Goal: Task Accomplishment & Management: Complete application form

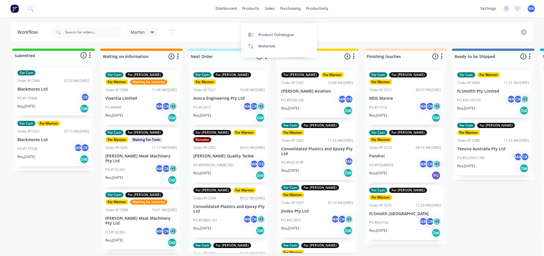
scroll to position [7, 0]
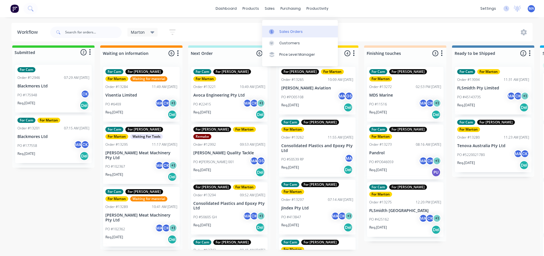
click at [269, 29] on icon at bounding box center [271, 31] width 5 height 5
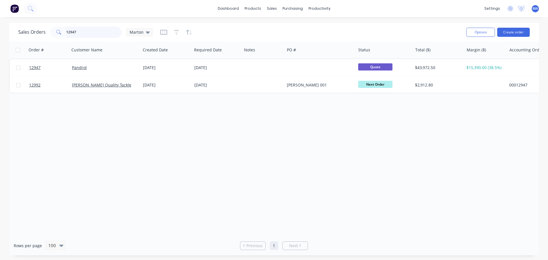
click at [92, 32] on input "12947" at bounding box center [94, 32] width 56 height 11
click at [90, 32] on input "12947" at bounding box center [94, 32] width 56 height 11
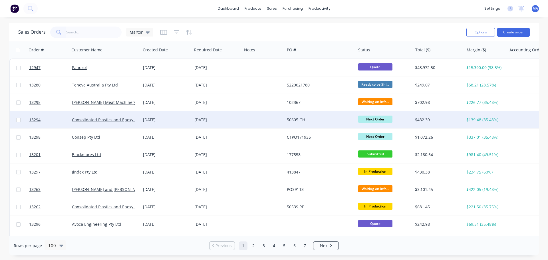
click at [141, 123] on div "[DATE]" at bounding box center [166, 119] width 51 height 17
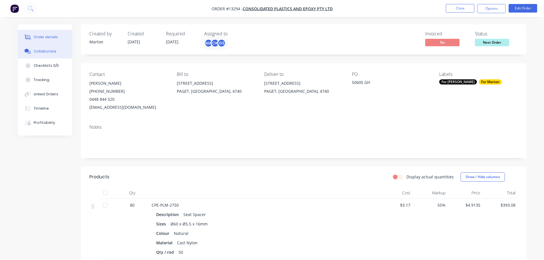
click at [40, 53] on div "Collaborate" at bounding box center [45, 51] width 23 height 5
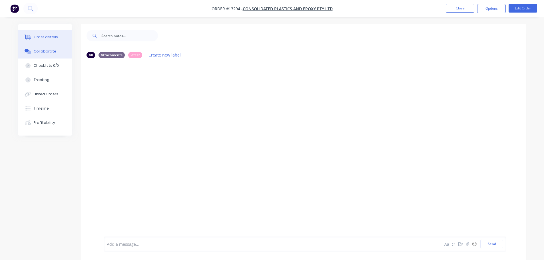
click at [55, 36] on div "Order details" at bounding box center [46, 37] width 24 height 5
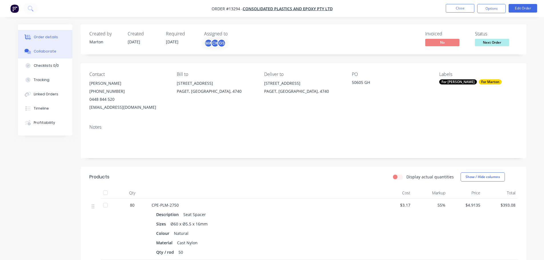
click at [52, 52] on div "Collaborate" at bounding box center [45, 51] width 23 height 5
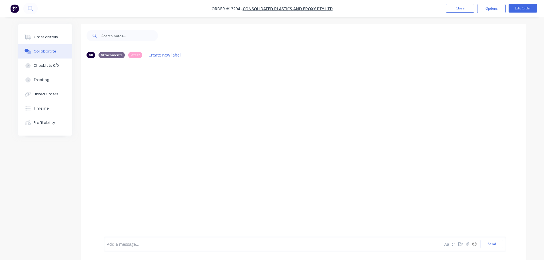
click at [55, 29] on div "Order details Collaborate Checklists 0/0 Tracking Linked Orders Timeline Profit…" at bounding box center [45, 79] width 54 height 111
drag, startPoint x: 55, startPoint y: 33, endPoint x: 57, endPoint y: 37, distance: 4.7
click at [55, 33] on button "Order details" at bounding box center [45, 37] width 54 height 14
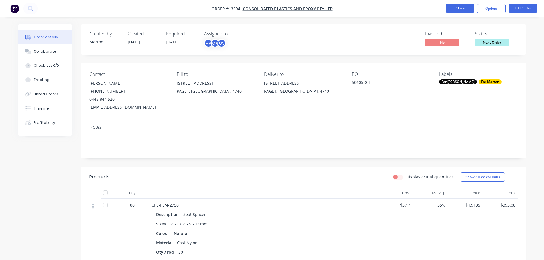
click at [454, 8] on button "Close" at bounding box center [459, 8] width 29 height 9
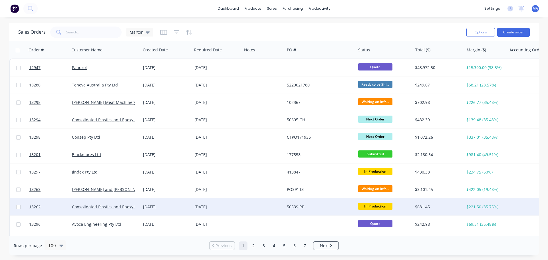
click at [142, 206] on div "[DATE]" at bounding box center [166, 206] width 51 height 17
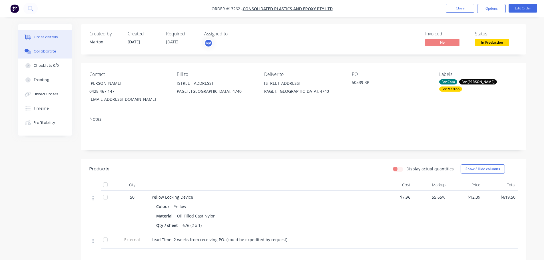
click at [47, 47] on button "Collaborate" at bounding box center [45, 51] width 54 height 14
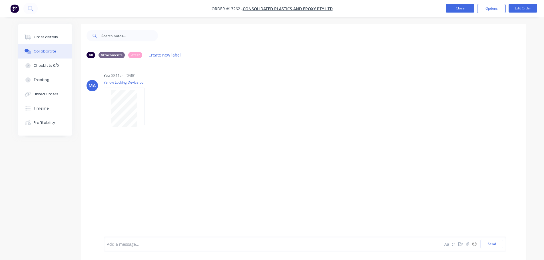
click at [459, 10] on button "Close" at bounding box center [459, 8] width 29 height 9
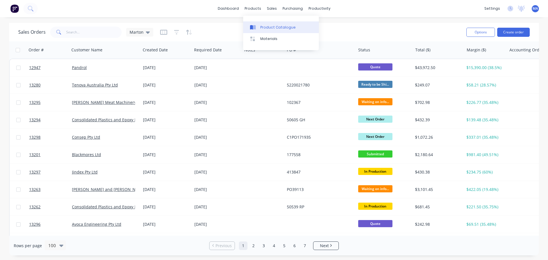
click at [261, 30] on div "Product Catalogue" at bounding box center [277, 27] width 35 height 5
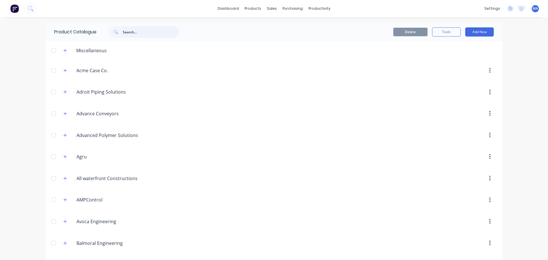
click at [137, 35] on input "text" at bounding box center [151, 31] width 57 height 11
click at [72, 53] on div "Miscellaneous" at bounding box center [92, 50] width 40 height 7
click at [64, 52] on icon "button" at bounding box center [64, 51] width 3 height 4
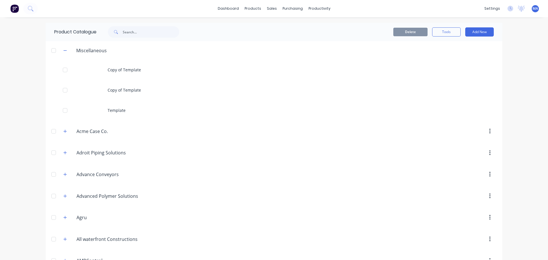
click at [51, 51] on div at bounding box center [53, 50] width 11 height 11
click at [447, 29] on button "Tools" at bounding box center [446, 31] width 29 height 9
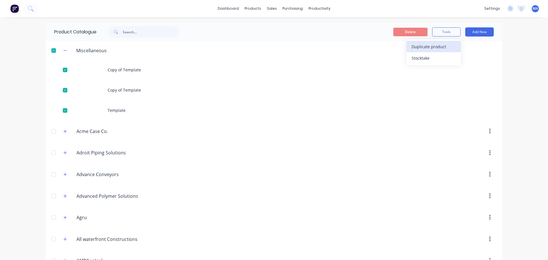
click at [433, 47] on span "Duplicate product" at bounding box center [432, 47] width 43 height 6
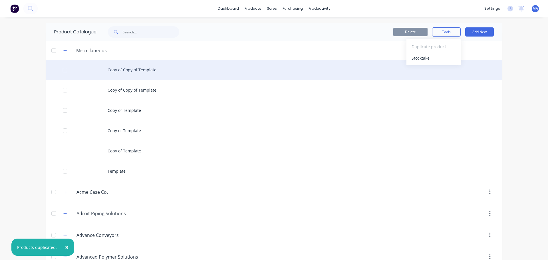
click at [113, 67] on div "Copy of Copy of Template" at bounding box center [274, 70] width 457 height 20
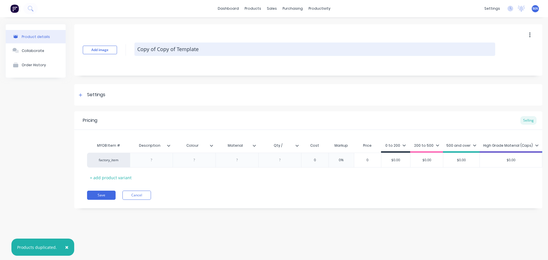
click at [184, 46] on textarea "Copy of Copy of Template" at bounding box center [314, 49] width 361 height 13
drag, startPoint x: 221, startPoint y: 51, endPoint x: 137, endPoint y: 49, distance: 83.9
click at [137, 49] on textarea "Copy of Copy of Template" at bounding box center [314, 49] width 361 height 13
type textarea "x"
type textarea "H"
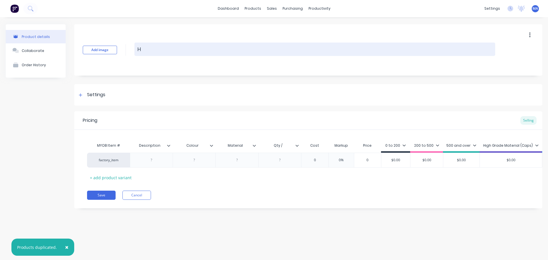
type textarea "x"
type textarea "HO"
type textarea "x"
type textarea "HO1"
type textarea "x"
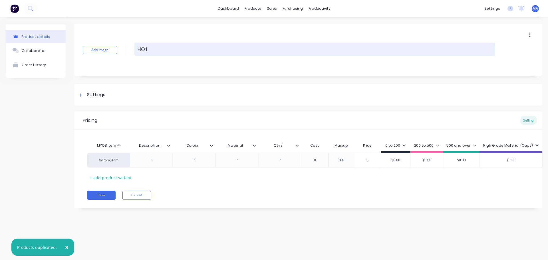
type textarea "HO1-"
type textarea "x"
type textarea "HO1-1"
type textarea "x"
type textarea "HO1-11"
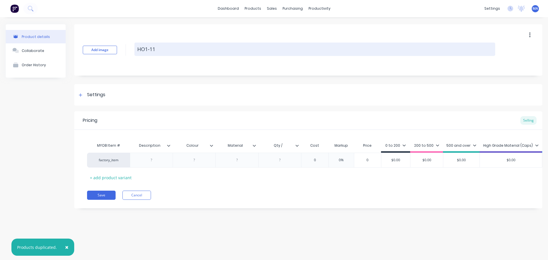
type textarea "x"
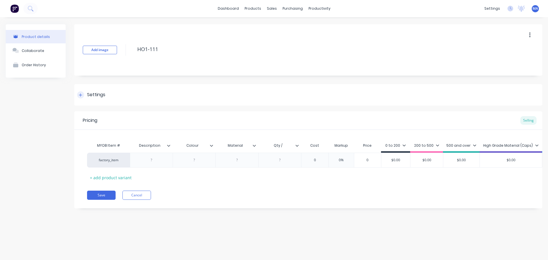
type textarea "HO1-111"
type textarea "x"
type textarea "HO1-111"
click at [112, 100] on div "Settings" at bounding box center [308, 94] width 468 height 21
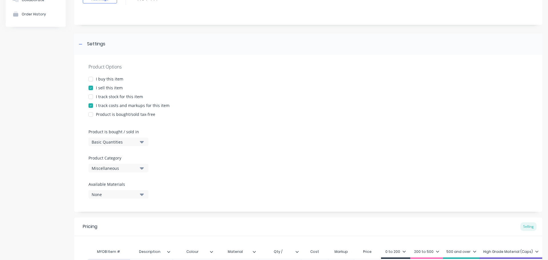
scroll to position [57, 0]
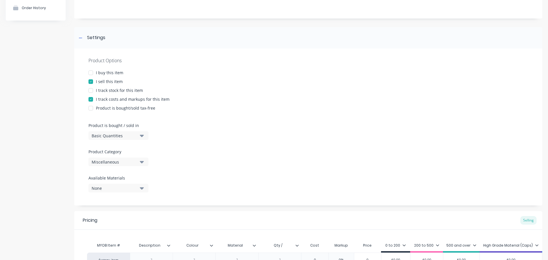
click at [128, 164] on div "Miscellaneous" at bounding box center [115, 162] width 46 height 6
click at [129, 176] on Category "text" at bounding box center [135, 178] width 60 height 11
type Category "[PERSON_NAME]"
click at [112, 194] on div "[PERSON_NAME] Meat Machinery" at bounding box center [131, 192] width 86 height 11
type textarea "x"
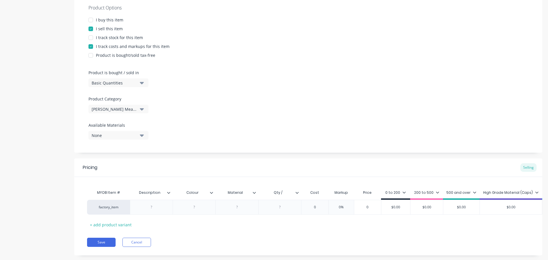
scroll to position [125, 0]
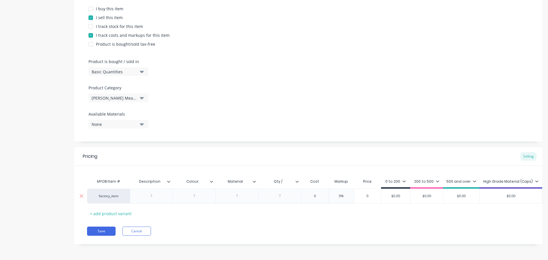
click at [151, 193] on div at bounding box center [151, 195] width 29 height 7
click at [160, 194] on div "200 kg Hoist" at bounding box center [151, 195] width 29 height 7
click at [162, 192] on div "200 kg Hoist" at bounding box center [151, 195] width 29 height 7
drag, startPoint x: 164, startPoint y: 192, endPoint x: 133, endPoint y: 192, distance: 30.2
click at [134, 192] on div "200 kg Hoist" at bounding box center [151, 196] width 43 height 15
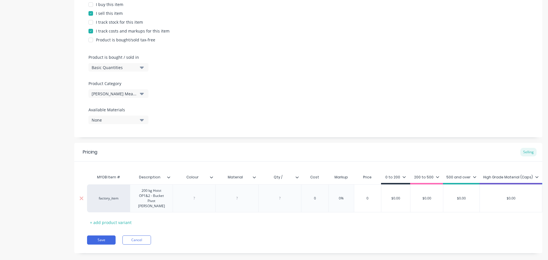
click at [198, 194] on div "factory_item 200 kg Hoist OP1&2 - Bucket Pivot [PERSON_NAME] 0 0% 0 $0.00 $0.00…" at bounding box center [344, 198] width 514 height 28
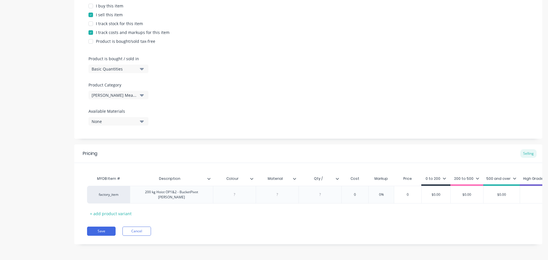
type textarea "x"
click at [240, 194] on div at bounding box center [234, 194] width 29 height 7
type textarea "x"
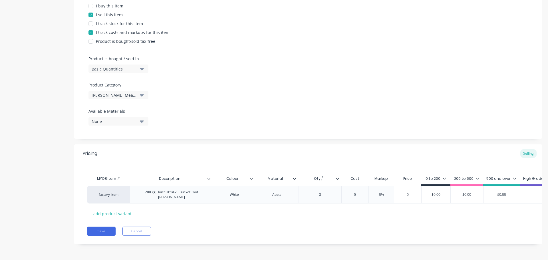
click at [324, 176] on input "Qty /" at bounding box center [317, 178] width 39 height 5
type input "Qty / meter"
click at [358, 189] on div "factory_item 200 kg Hoist OP1&2 - BucketPivot [PERSON_NAME] White Acetal 8 0 0%…" at bounding box center [308, 195] width 442 height 18
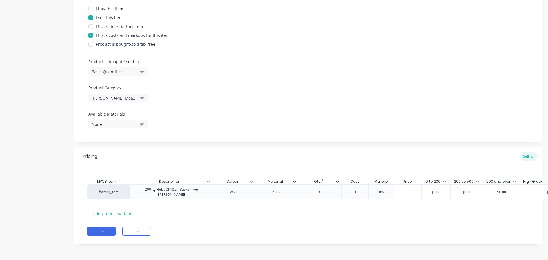
click at [359, 191] on div "factory_item 200 kg Hoist OP1&2 - BucketPivot [PERSON_NAME] White Acetal 8 0 0%…" at bounding box center [308, 196] width 442 height 15
click at [358, 192] on div "factory_item 200 kg Hoist OP1&2 - BucketPivot [PERSON_NAME] White Acetal 8 0 0%…" at bounding box center [308, 196] width 442 height 15
drag, startPoint x: 358, startPoint y: 192, endPoint x: 344, endPoint y: 192, distance: 13.7
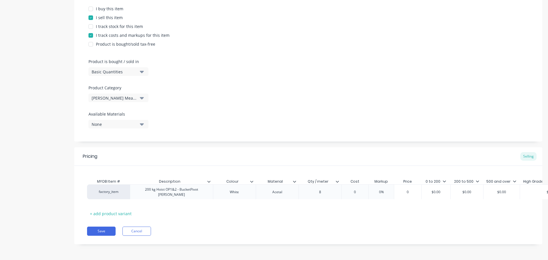
click at [344, 192] on div "factory_item 200 kg Hoist OP1&2 - BucketPivot [PERSON_NAME] White Acetal 8 0 0%…" at bounding box center [308, 196] width 442 height 15
click at [354, 191] on div "factory_item 200 kg Hoist OP1&2 - BucketPivot [PERSON_NAME] White Acetal 8 0 0%…" at bounding box center [308, 196] width 442 height 15
click at [114, 229] on button "Save" at bounding box center [101, 231] width 29 height 9
type textarea "x"
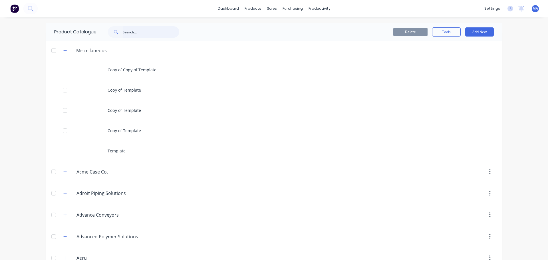
click at [139, 35] on input "text" at bounding box center [151, 31] width 57 height 11
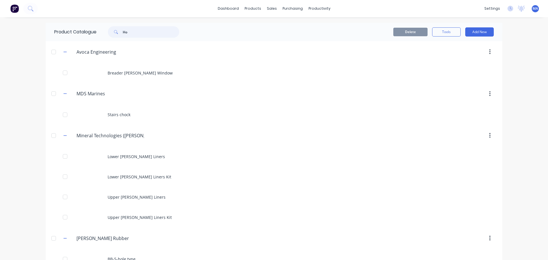
click at [132, 29] on input "Ho" at bounding box center [151, 31] width 57 height 11
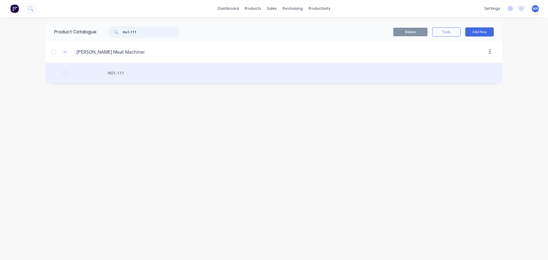
type input "Ho1-111"
click at [141, 67] on div "HO1-111" at bounding box center [274, 73] width 457 height 20
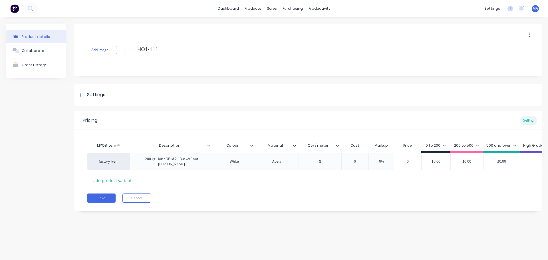
type textarea "x"
click at [338, 158] on div "8" at bounding box center [319, 162] width 43 height 18
type input "0"
drag, startPoint x: 356, startPoint y: 158, endPoint x: 342, endPoint y: 160, distance: 14.0
click at [343, 160] on input "0" at bounding box center [355, 161] width 29 height 5
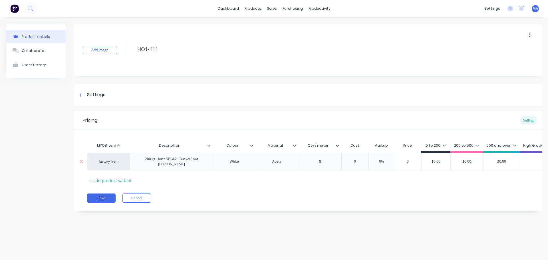
type textarea "x"
type input "7"
type textarea "x"
type input "77."
type textarea "x"
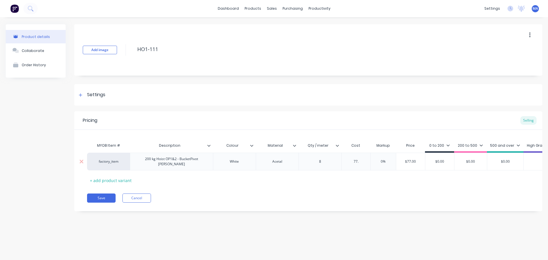
type input "77.5"
type textarea "x"
click at [383, 157] on div "0%" at bounding box center [388, 161] width 29 height 14
type input "77.53"
type input "0%"
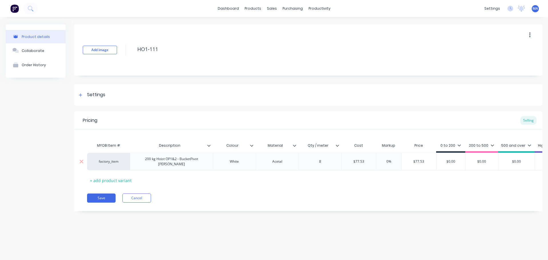
click at [383, 157] on div "0%" at bounding box center [388, 161] width 29 height 14
drag, startPoint x: 383, startPoint y: 157, endPoint x: 394, endPoint y: 160, distance: 11.1
click at [392, 160] on div "factory_item 200 kg Hoist OP1&2 - BucketPivot [PERSON_NAME] White Acetal 8 $77.…" at bounding box center [308, 162] width 442 height 18
type textarea "x"
type input "0%5"
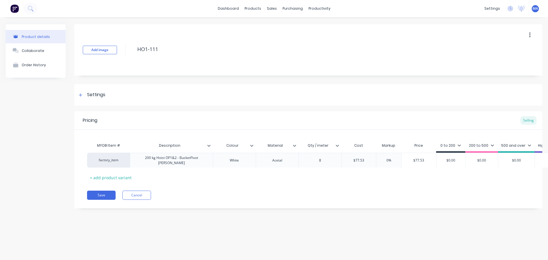
type textarea "x"
type input "0%55"
type input "$120.1715"
click at [421, 161] on input "$120.1715" at bounding box center [422, 161] width 40 height 5
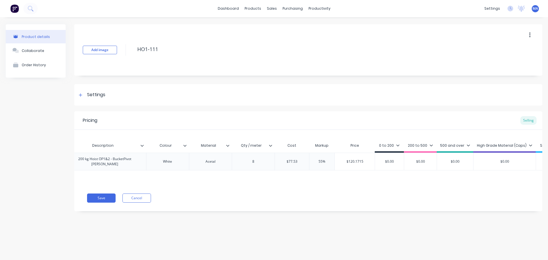
scroll to position [0, 83]
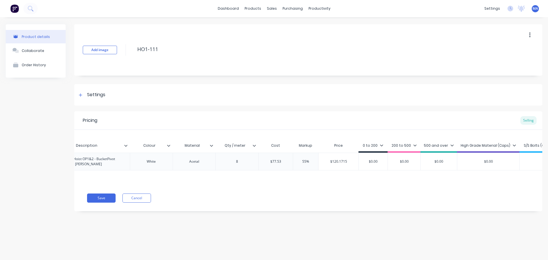
click at [392, 142] on div "200 to 500" at bounding box center [404, 146] width 33 height 11
click at [397, 144] on div "200 to 500" at bounding box center [404, 145] width 25 height 5
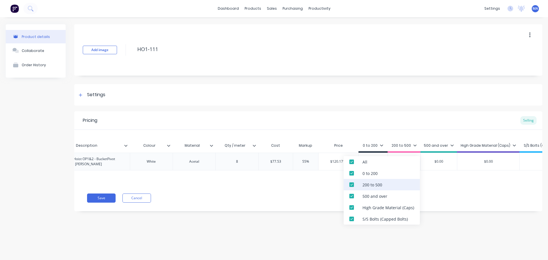
click at [370, 182] on div "200 to 500" at bounding box center [372, 185] width 20 height 6
click at [369, 194] on div "500 and over" at bounding box center [374, 196] width 25 height 6
drag, startPoint x: 368, startPoint y: 205, endPoint x: 367, endPoint y: 210, distance: 4.4
click at [368, 206] on div "High Grade Material (Caps)" at bounding box center [388, 208] width 52 height 6
click at [367, 215] on div "S/S Bolts (Capped Bolts)" at bounding box center [382, 218] width 76 height 11
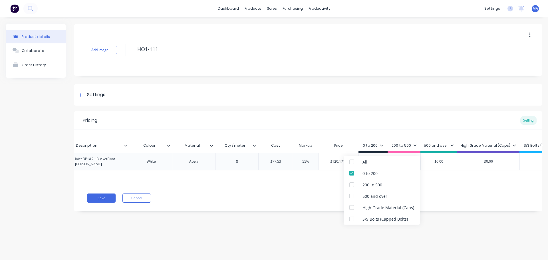
type textarea "x"
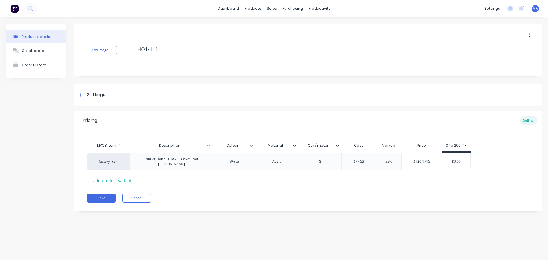
click at [375, 108] on div "Add image HO1-111 Settings Product Options I buy this item I sell this item I t…" at bounding box center [308, 121] width 468 height 195
type input "55%"
click at [384, 159] on input "55%" at bounding box center [388, 161] width 29 height 5
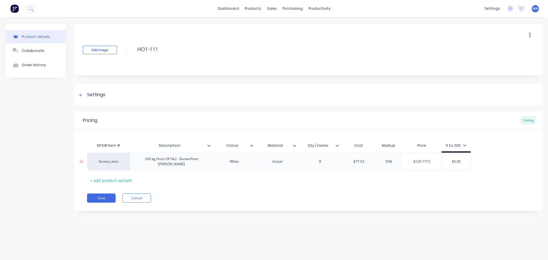
type textarea "x"
type input "1%"
type textarea "x"
type input "15%"
click at [387, 184] on div "Pricing Selling MYOB Item # Description Colour Material Qty / meter Cost Markup…" at bounding box center [308, 161] width 468 height 100
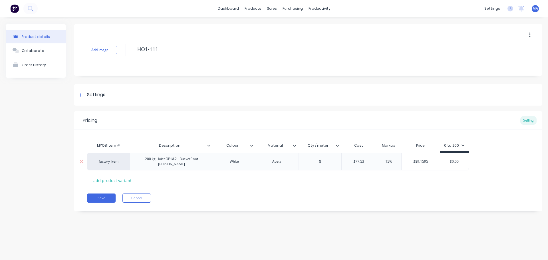
type input "$89.1595"
drag, startPoint x: 429, startPoint y: 160, endPoint x: 406, endPoint y: 160, distance: 23.4
click at [406, 160] on input "$89.1595" at bounding box center [421, 161] width 38 height 5
type input "$0.00"
click at [441, 160] on input "$0.00" at bounding box center [454, 161] width 29 height 5
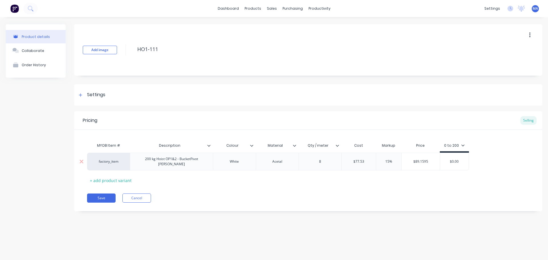
paste input "89.1595"
type textarea "x"
type input "$89.1595"
click at [418, 189] on div "Pricing Selling MYOB Item # Description Colour Material Qty / meter Cost Markup…" at bounding box center [308, 161] width 468 height 100
click at [56, 49] on button "Collaborate" at bounding box center [36, 50] width 60 height 14
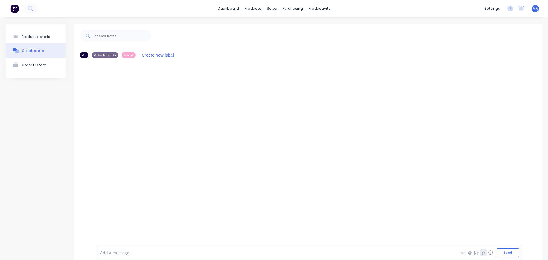
click at [482, 253] on icon "button" at bounding box center [483, 253] width 3 height 4
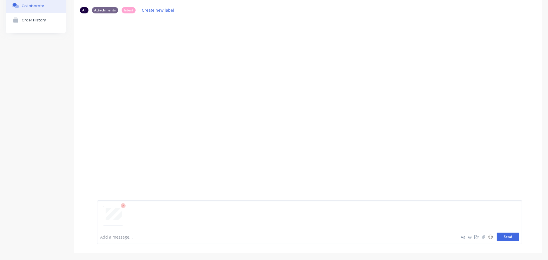
click at [501, 239] on button "Send" at bounding box center [508, 237] width 23 height 9
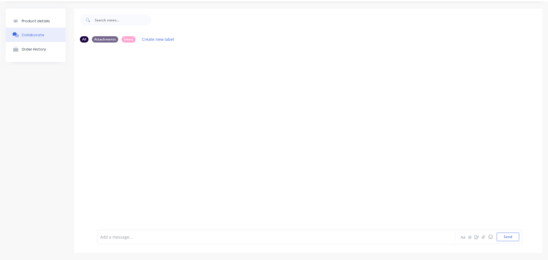
scroll to position [16, 0]
click at [142, 90] on icon "button" at bounding box center [143, 91] width 2 height 7
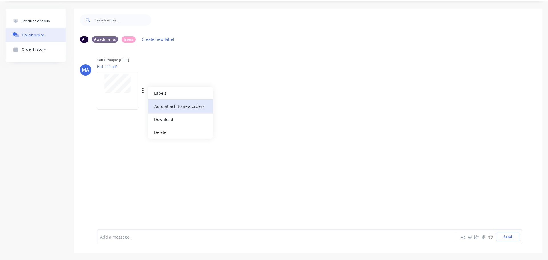
click at [168, 107] on button "Auto-attach to new orders" at bounding box center [180, 106] width 64 height 13
click at [239, 108] on label "Sales Orders" at bounding box center [247, 106] width 25 height 6
click at [235, 103] on label at bounding box center [235, 103] width 0 height 0
click at [227, 106] on input "checkbox" at bounding box center [224, 105] width 5 height 5
checkbox input "true"
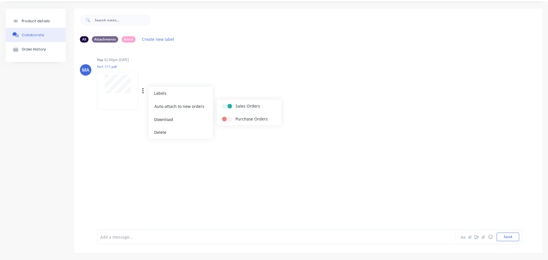
click at [228, 89] on div "You 02:00pm [DATE] Ho1-111.pdf Labels Auto-attach to new orders Sales Orders Pu…" at bounding box center [186, 81] width 178 height 51
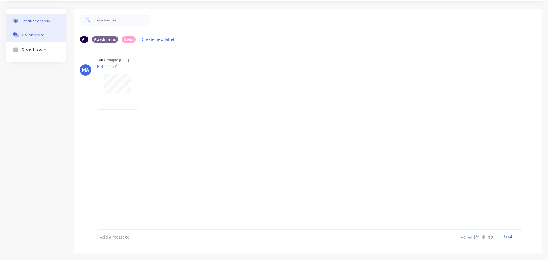
click at [63, 26] on button "Product details" at bounding box center [36, 20] width 60 height 13
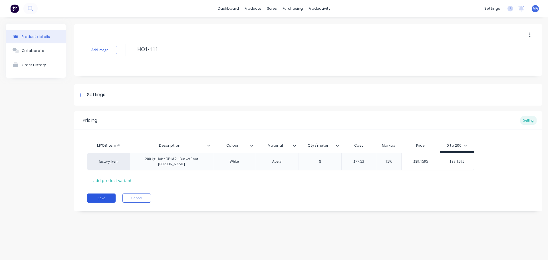
click at [106, 193] on button "Save" at bounding box center [101, 197] width 29 height 9
type textarea "x"
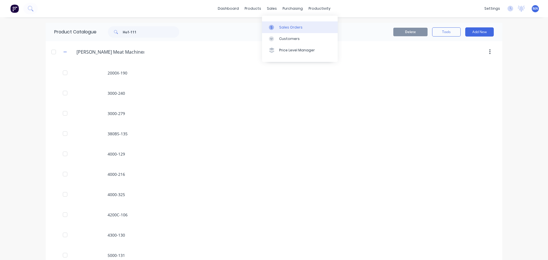
click at [281, 29] on div "Sales Orders" at bounding box center [290, 27] width 23 height 5
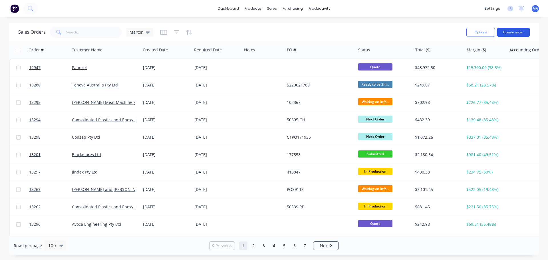
click at [512, 32] on button "Create order" at bounding box center [513, 32] width 33 height 9
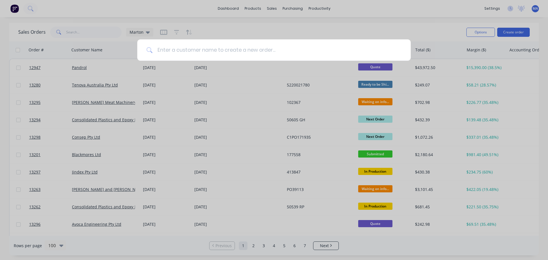
type input "r"
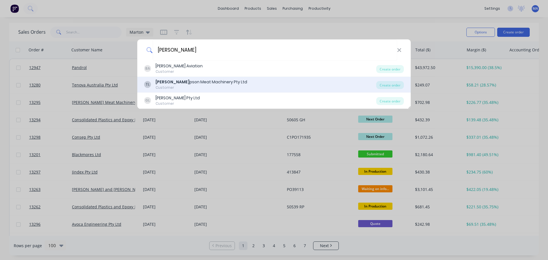
type input "[PERSON_NAME]"
click at [168, 86] on div "Customer" at bounding box center [202, 87] width 92 height 5
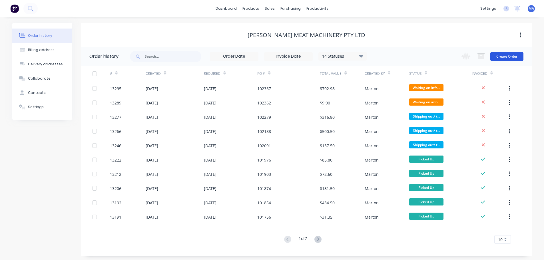
click at [502, 58] on button "Create Order" at bounding box center [506, 56] width 33 height 9
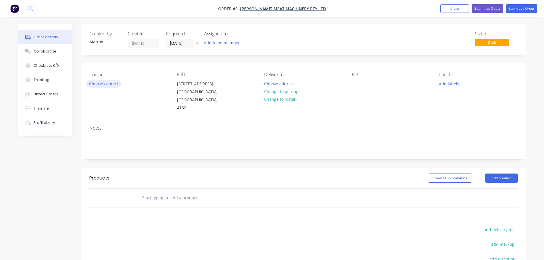
click at [109, 86] on button "Choose contact" at bounding box center [103, 84] width 35 height 8
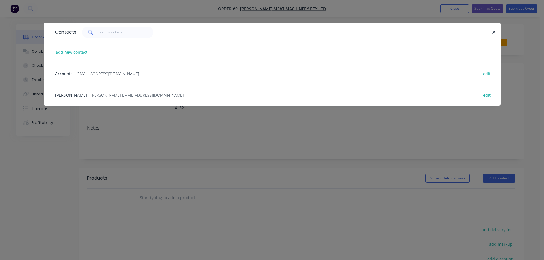
click at [89, 97] on span "- [PERSON_NAME][EMAIL_ADDRESS][DOMAIN_NAME] -" at bounding box center [137, 94] width 98 height 5
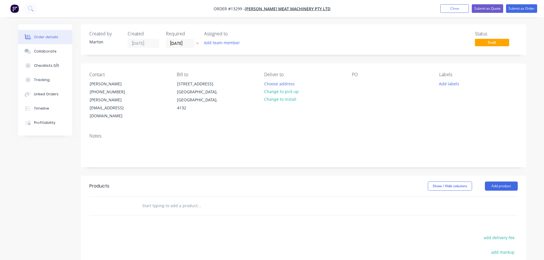
drag, startPoint x: 230, startPoint y: 43, endPoint x: 227, endPoint y: 47, distance: 5.5
click at [230, 43] on button "Add team member" at bounding box center [222, 43] width 42 height 8
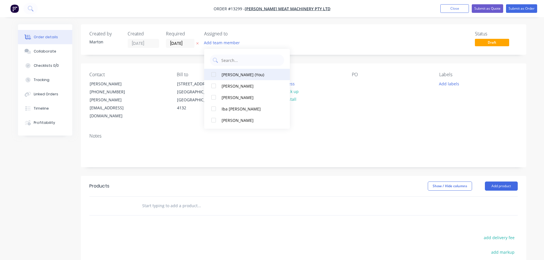
click at [214, 77] on div at bounding box center [213, 74] width 11 height 11
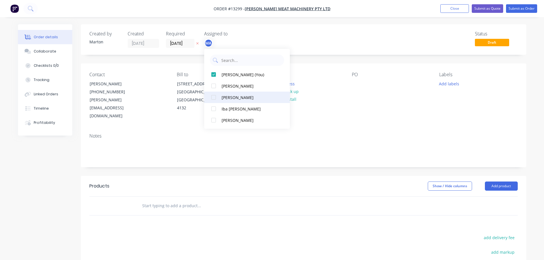
drag, startPoint x: 213, startPoint y: 87, endPoint x: 213, endPoint y: 96, distance: 8.3
click at [213, 88] on div at bounding box center [213, 85] width 11 height 11
click at [213, 97] on div at bounding box center [213, 97] width 11 height 11
click at [187, 43] on input "[DATE]" at bounding box center [180, 43] width 28 height 9
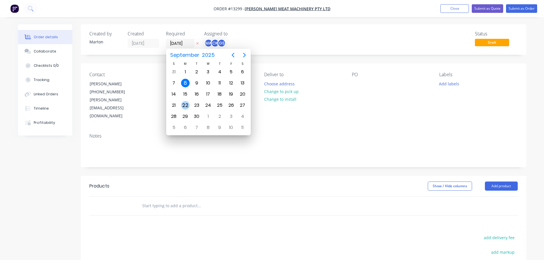
click at [186, 104] on div "22" at bounding box center [185, 105] width 9 height 9
type input "[DATE]"
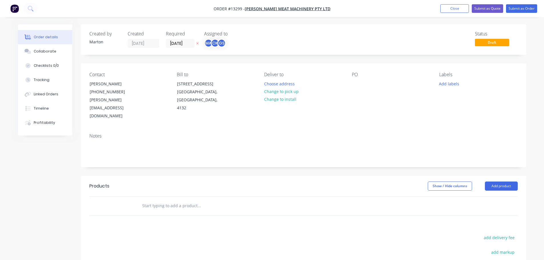
click at [200, 200] on input "text" at bounding box center [199, 205] width 114 height 11
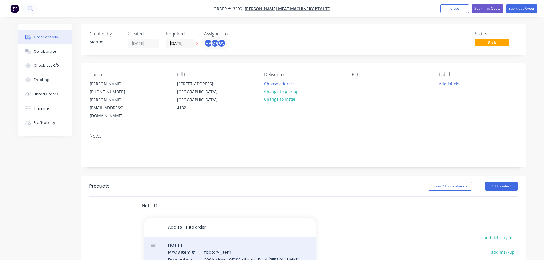
type input "Ho1-111"
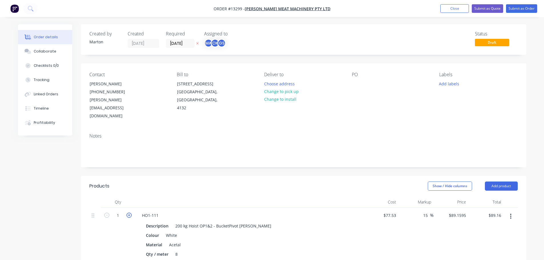
click at [129, 213] on icon "button" at bounding box center [128, 215] width 5 height 5
type input "2"
type input "$178.32"
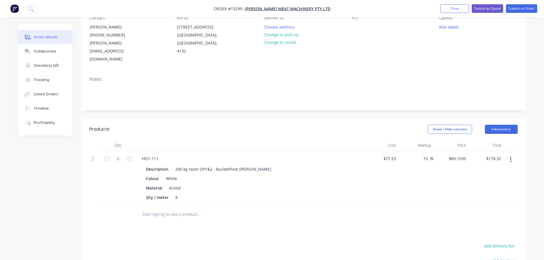
scroll to position [57, 0]
click at [509, 124] on button "Add product" at bounding box center [501, 128] width 33 height 9
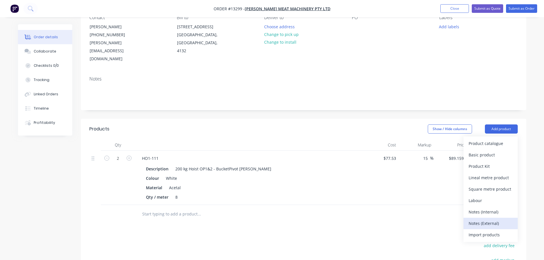
click at [489, 219] on div "Notes (External)" at bounding box center [490, 223] width 44 height 8
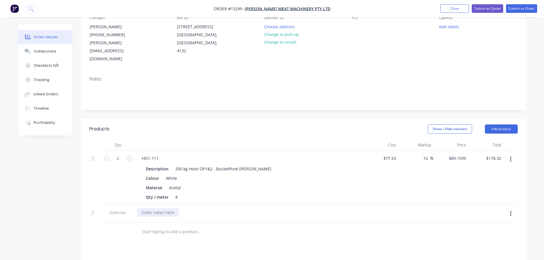
click at [157, 208] on div at bounding box center [157, 212] width 41 height 8
click at [193, 208] on div "Lead Time: 3-5 days from receving [PERSON_NAME]" at bounding box center [191, 212] width 108 height 8
click at [250, 166] on div "Description 200 kg Hoist OP1&2 - BucketPivot [PERSON_NAME] Colour White Materia…" at bounding box center [249, 183] width 224 height 38
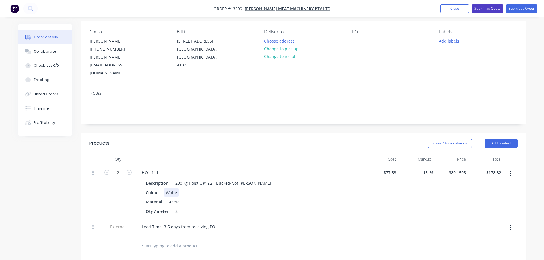
scroll to position [0, 0]
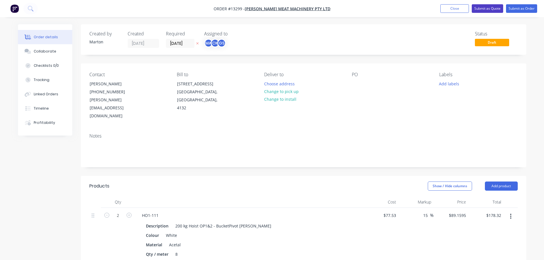
click at [492, 9] on button "Submit as Quote" at bounding box center [486, 8] width 31 height 9
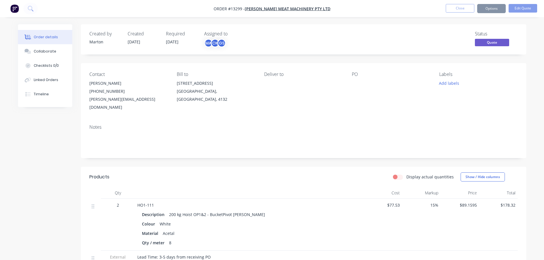
click at [493, 9] on button "Options" at bounding box center [491, 8] width 29 height 9
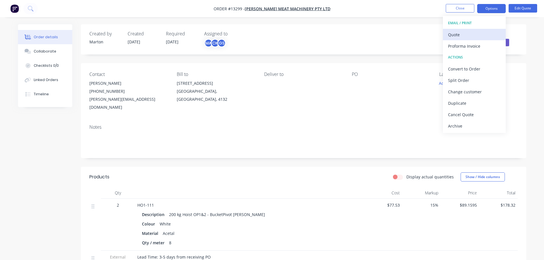
click at [481, 31] on div "Quote" at bounding box center [474, 35] width 53 height 8
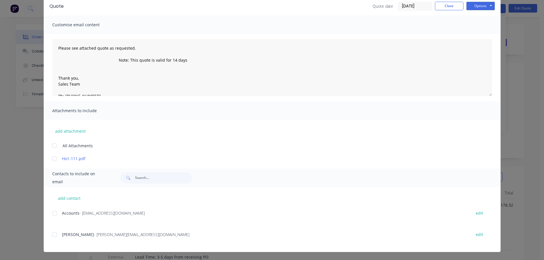
click at [54, 231] on div at bounding box center [54, 234] width 11 height 11
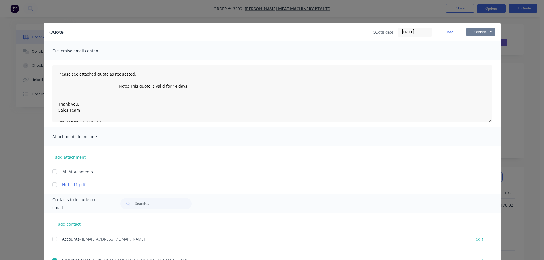
click at [477, 34] on button "Options" at bounding box center [480, 32] width 29 height 9
click at [474, 54] on button "Print" at bounding box center [484, 51] width 37 height 9
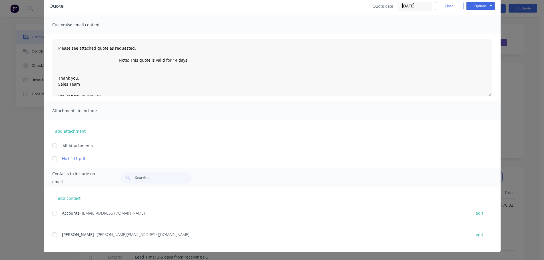
click at [50, 235] on div at bounding box center [54, 234] width 11 height 11
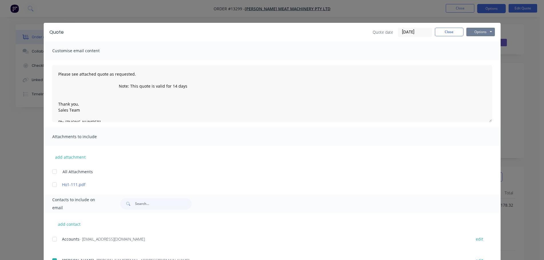
click at [482, 32] on button "Options" at bounding box center [480, 32] width 29 height 9
click at [478, 58] on button "Email" at bounding box center [484, 60] width 37 height 9
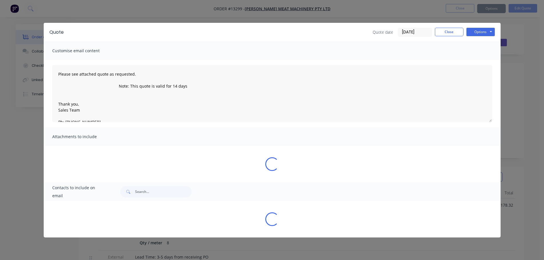
type textarea "Please see attached quote as requested. Note: This quote is valid for 14 days T…"
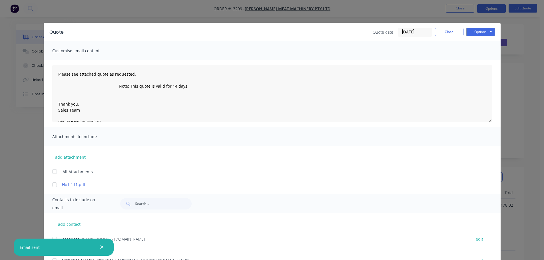
click at [459, 27] on div "Quote Quote date [DATE] Close Options Preview Print Email" at bounding box center [272, 32] width 457 height 19
drag, startPoint x: 453, startPoint y: 30, endPoint x: 460, endPoint y: 17, distance: 15.1
click at [454, 30] on button "Close" at bounding box center [449, 32] width 29 height 9
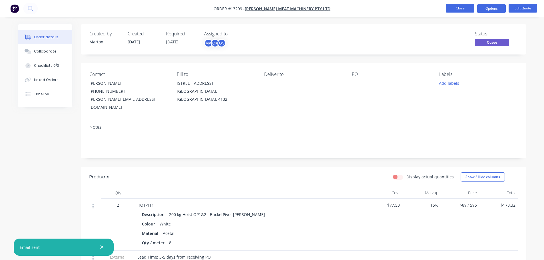
click at [463, 7] on button "Close" at bounding box center [459, 8] width 29 height 9
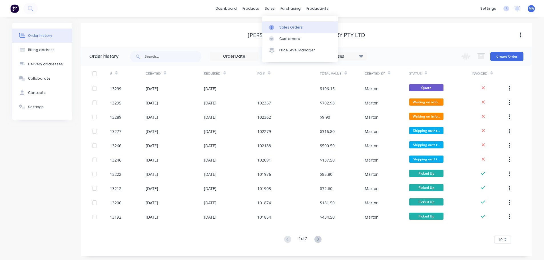
click at [279, 25] on div "Sales Orders" at bounding box center [290, 27] width 23 height 5
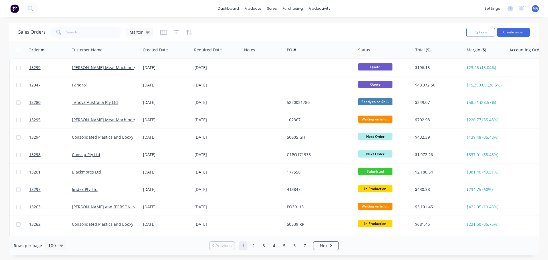
click at [277, 28] on div "Sales Orders Marton" at bounding box center [239, 32] width 443 height 14
click at [236, 9] on link "dashboard" at bounding box center [228, 8] width 27 height 9
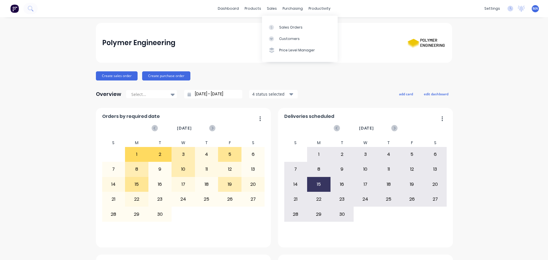
click at [277, 25] on div at bounding box center [273, 27] width 9 height 5
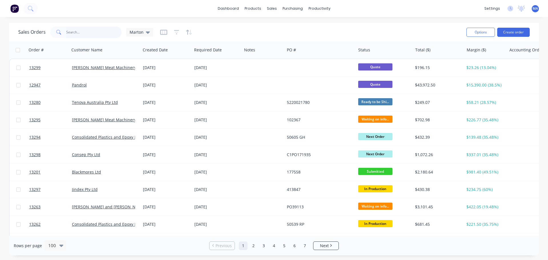
click at [94, 31] on input "text" at bounding box center [94, 32] width 56 height 11
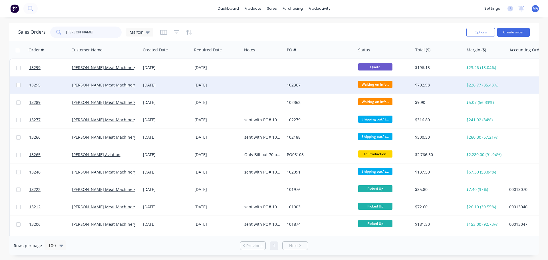
type input "[PERSON_NAME]"
click at [138, 88] on div "[PERSON_NAME] Meat Machinery Pty Ltd" at bounding box center [105, 84] width 71 height 17
